Goal: Use online tool/utility: Use online tool/utility

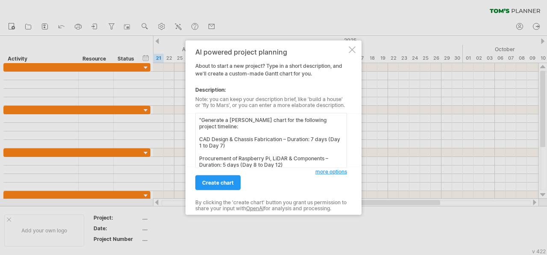
scroll to position [134, 0]
type textarea ""Generate a [PERSON_NAME] chart for the following project timeline: CAD Design …"
click at [219, 184] on span "create chart" at bounding box center [218, 183] width 32 height 6
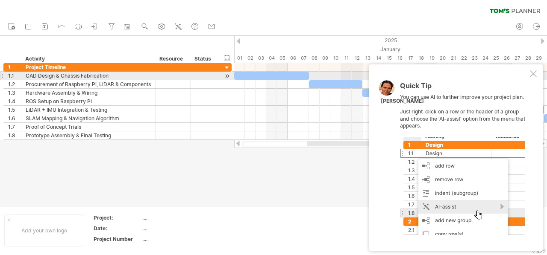
click at [532, 73] on div at bounding box center [533, 73] width 7 height 7
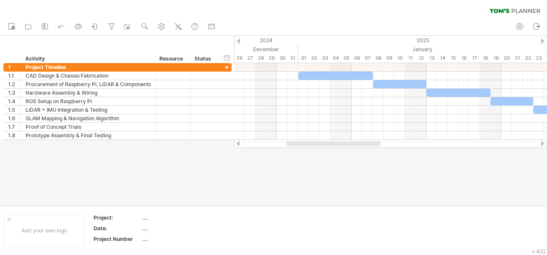
drag, startPoint x: 331, startPoint y: 142, endPoint x: 311, endPoint y: 159, distance: 26.6
click at [311, 159] on div "Trying to reach [DOMAIN_NAME] Connected again... 0% clear filter new 1" at bounding box center [273, 127] width 547 height 255
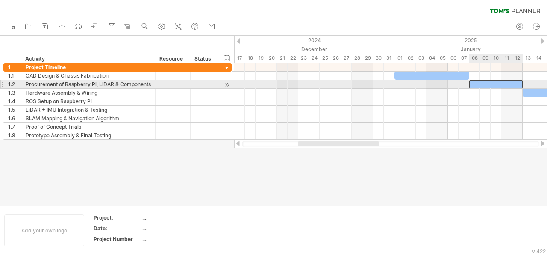
click at [496, 82] on div at bounding box center [495, 84] width 53 height 8
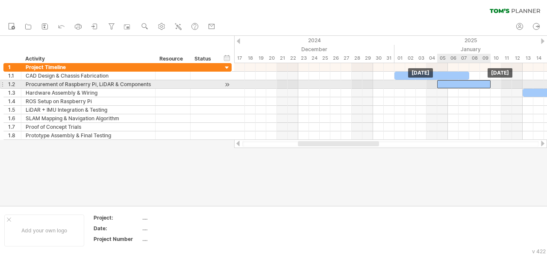
drag, startPoint x: 495, startPoint y: 82, endPoint x: 463, endPoint y: 84, distance: 32.1
click at [463, 84] on div at bounding box center [463, 84] width 53 height 8
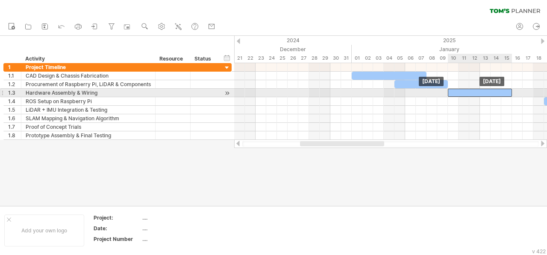
drag, startPoint x: 507, startPoint y: 92, endPoint x: 475, endPoint y: 94, distance: 31.2
click at [475, 94] on div at bounding box center [480, 93] width 64 height 8
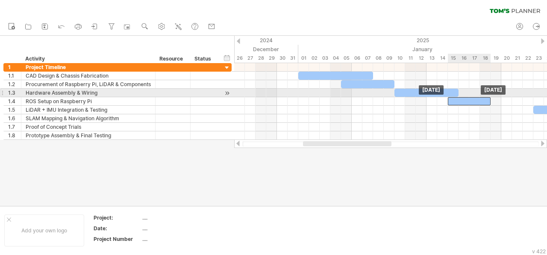
drag, startPoint x: 502, startPoint y: 100, endPoint x: 458, endPoint y: 95, distance: 44.2
click at [501, 95] on div at bounding box center [501, 101] width 0 height 77
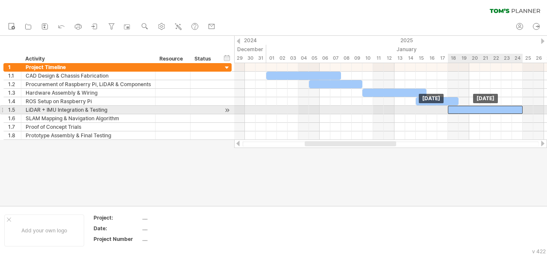
drag, startPoint x: 513, startPoint y: 109, endPoint x: 462, endPoint y: 112, distance: 50.9
click at [462, 112] on div at bounding box center [485, 110] width 75 height 8
drag, startPoint x: 472, startPoint y: 111, endPoint x: 480, endPoint y: 110, distance: 8.6
click at [480, 110] on div at bounding box center [495, 110] width 75 height 8
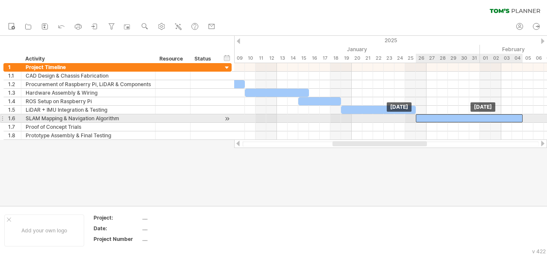
drag, startPoint x: 490, startPoint y: 117, endPoint x: 448, endPoint y: 117, distance: 42.7
click at [448, 117] on div at bounding box center [469, 118] width 107 height 8
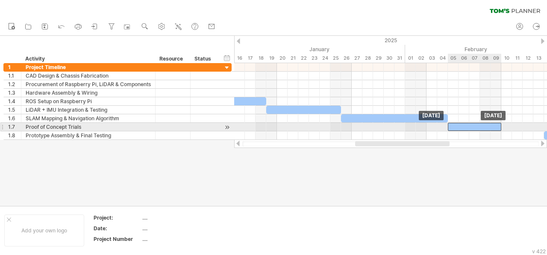
drag, startPoint x: 507, startPoint y: 126, endPoint x: 466, endPoint y: 128, distance: 41.5
click at [466, 128] on div at bounding box center [474, 127] width 53 height 8
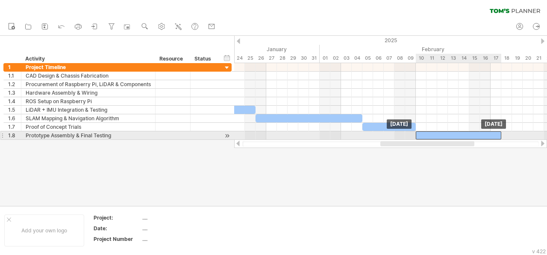
drag, startPoint x: 469, startPoint y: 135, endPoint x: 425, endPoint y: 136, distance: 43.6
click at [425, 136] on div at bounding box center [458, 136] width 85 height 8
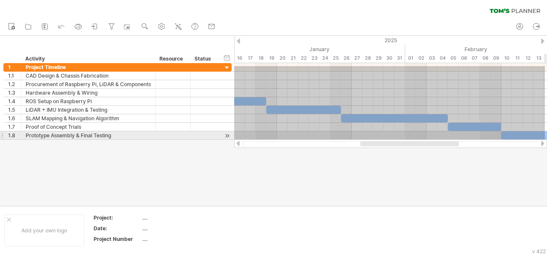
drag, startPoint x: 255, startPoint y: 66, endPoint x: 546, endPoint y: 139, distance: 299.4
click at [546, 139] on div "[DATE] [DATE]" at bounding box center [390, 101] width 313 height 77
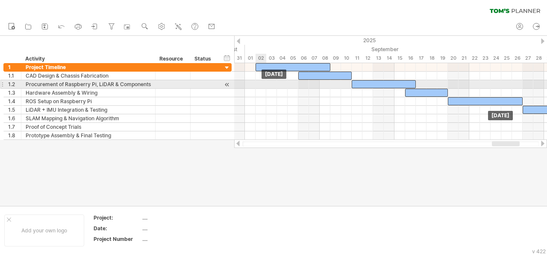
drag, startPoint x: 364, startPoint y: 115, endPoint x: 546, endPoint y: 81, distance: 185.6
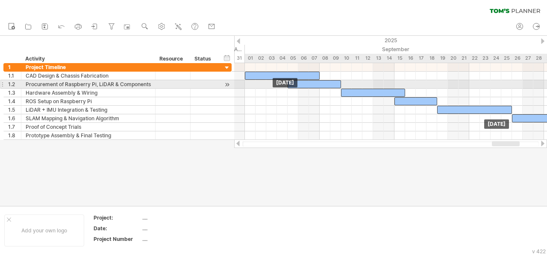
drag, startPoint x: 317, startPoint y: 75, endPoint x: 306, endPoint y: 81, distance: 12.5
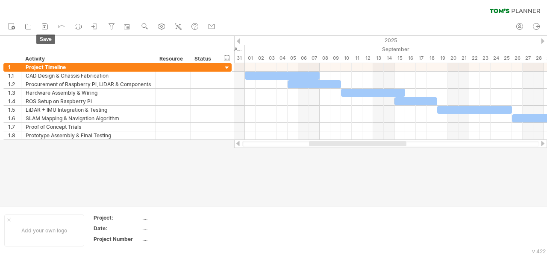
click at [48, 23] on icon at bounding box center [45, 26] width 9 height 9
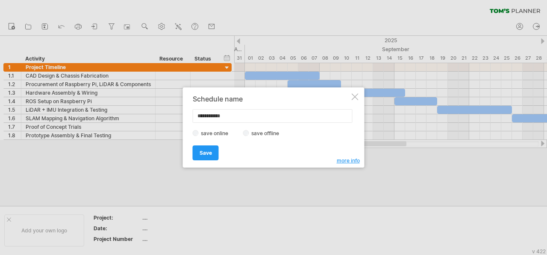
drag, startPoint x: 236, startPoint y: 115, endPoint x: 183, endPoint y: 121, distance: 52.9
click at [183, 121] on div "**********" at bounding box center [274, 128] width 182 height 80
type input "*********"
click at [206, 158] on link "Save" at bounding box center [206, 153] width 26 height 15
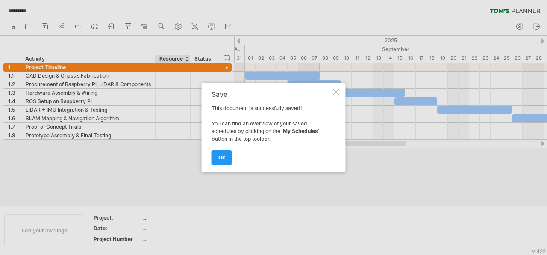
click at [221, 160] on span "ok" at bounding box center [221, 158] width 7 height 6
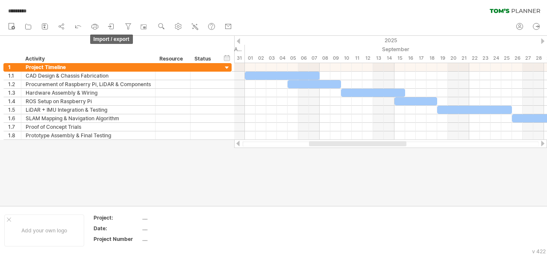
click at [112, 26] on icon at bounding box center [111, 26] width 9 height 9
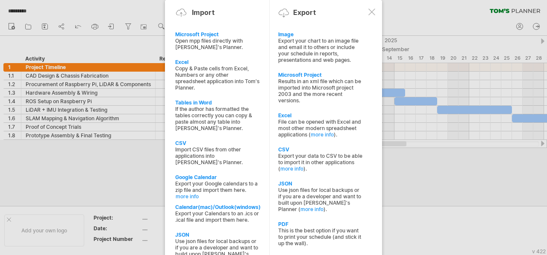
click at [281, 51] on div "Export your chart to an image file and email it to others or include your sched…" at bounding box center [320, 51] width 85 height 26
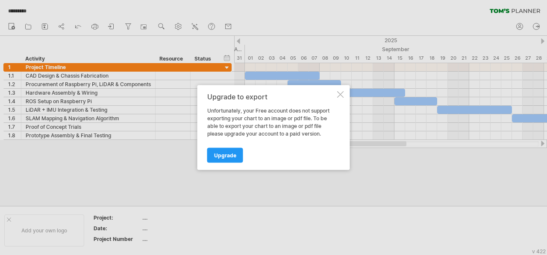
click at [340, 96] on div at bounding box center [340, 94] width 7 height 7
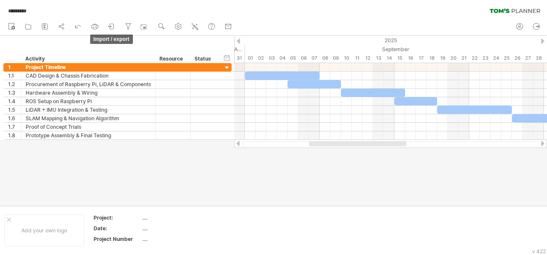
click at [113, 28] on icon at bounding box center [111, 26] width 9 height 9
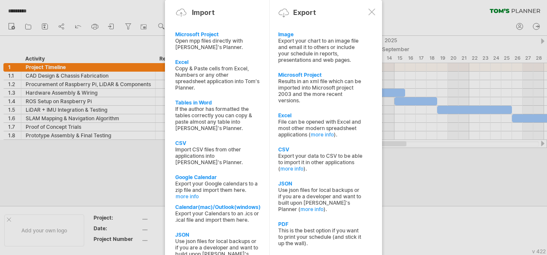
click at [319, 112] on div "Excel" at bounding box center [320, 115] width 85 height 6
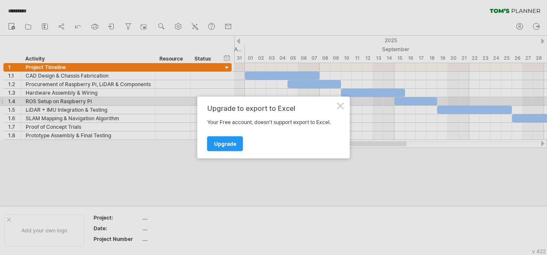
click at [337, 105] on div at bounding box center [340, 106] width 7 height 7
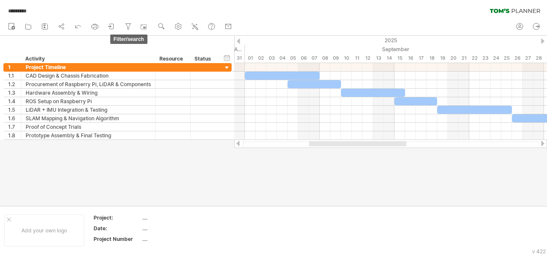
click at [130, 24] on icon at bounding box center [129, 24] width 6 height 0
type input "**********"
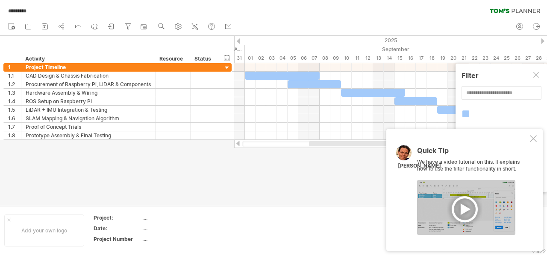
click at [530, 141] on div at bounding box center [533, 138] width 7 height 7
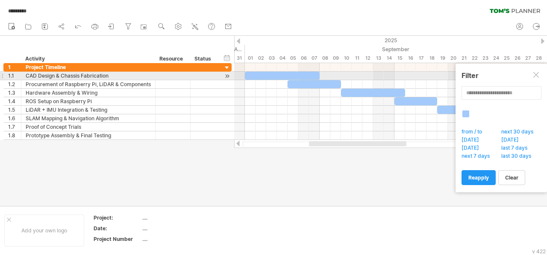
click at [534, 77] on div at bounding box center [536, 75] width 7 height 7
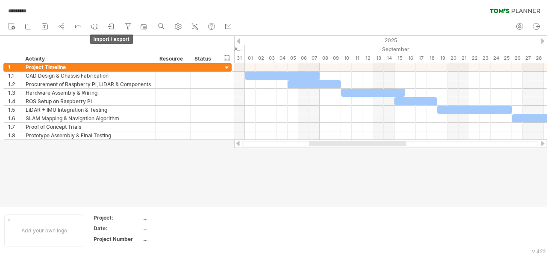
click at [111, 24] on icon at bounding box center [111, 26] width 9 height 9
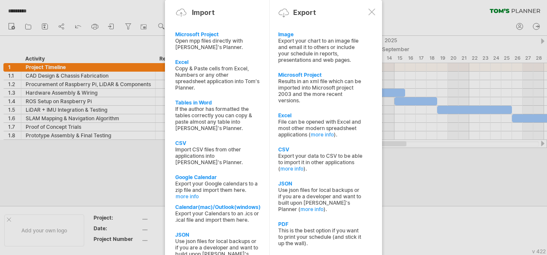
click at [294, 221] on div "PDF" at bounding box center [320, 224] width 85 height 6
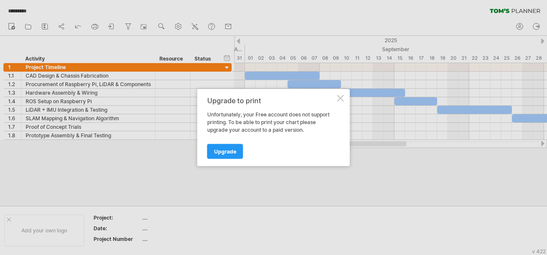
click at [343, 99] on div "Upgrade to print Unfortunately, your Free account does not support printing. To…" at bounding box center [273, 127] width 152 height 77
